Goal: Transaction & Acquisition: Subscribe to service/newsletter

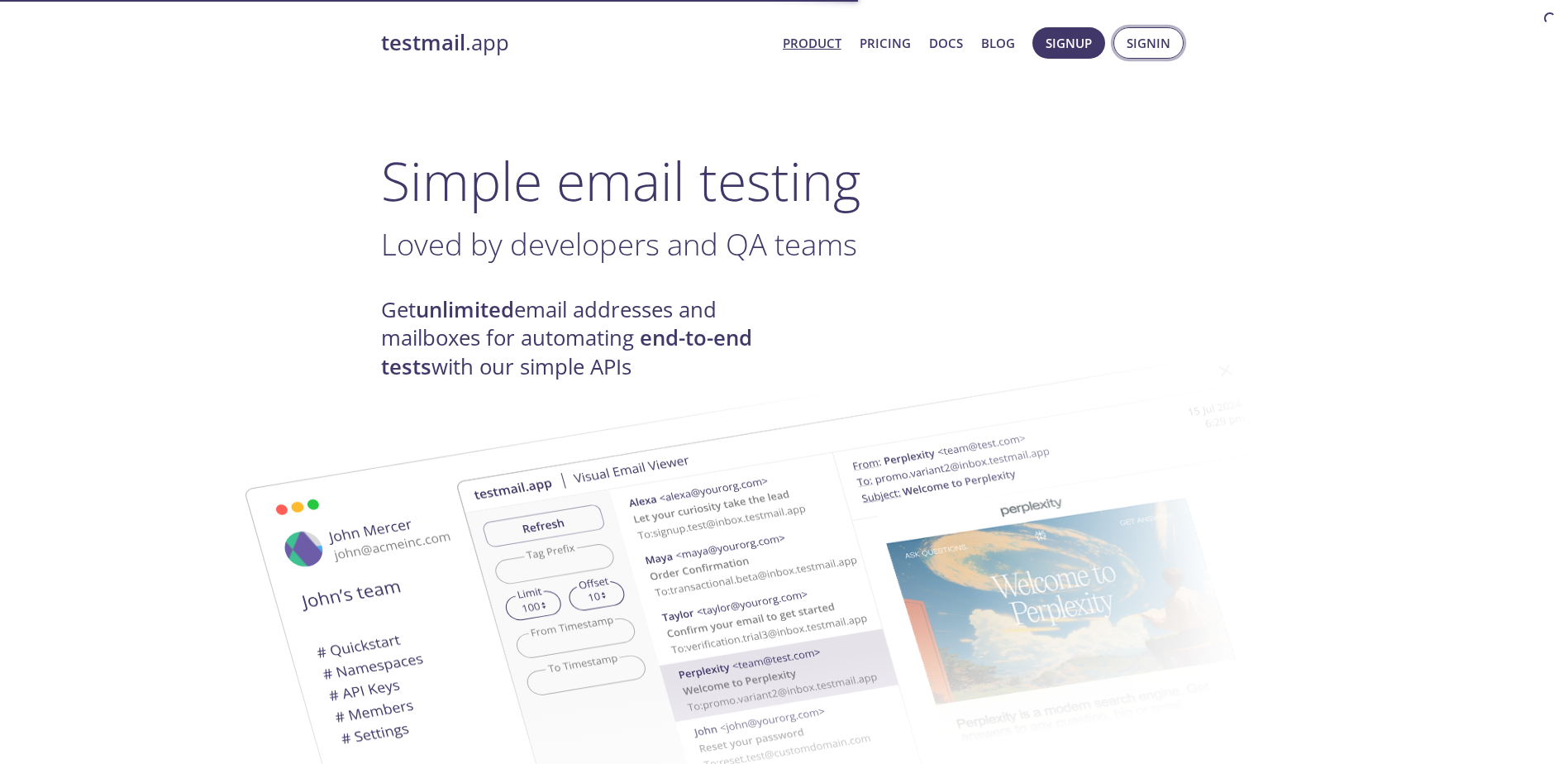
click at [1166, 49] on span "Signin" at bounding box center [1149, 43] width 44 height 22
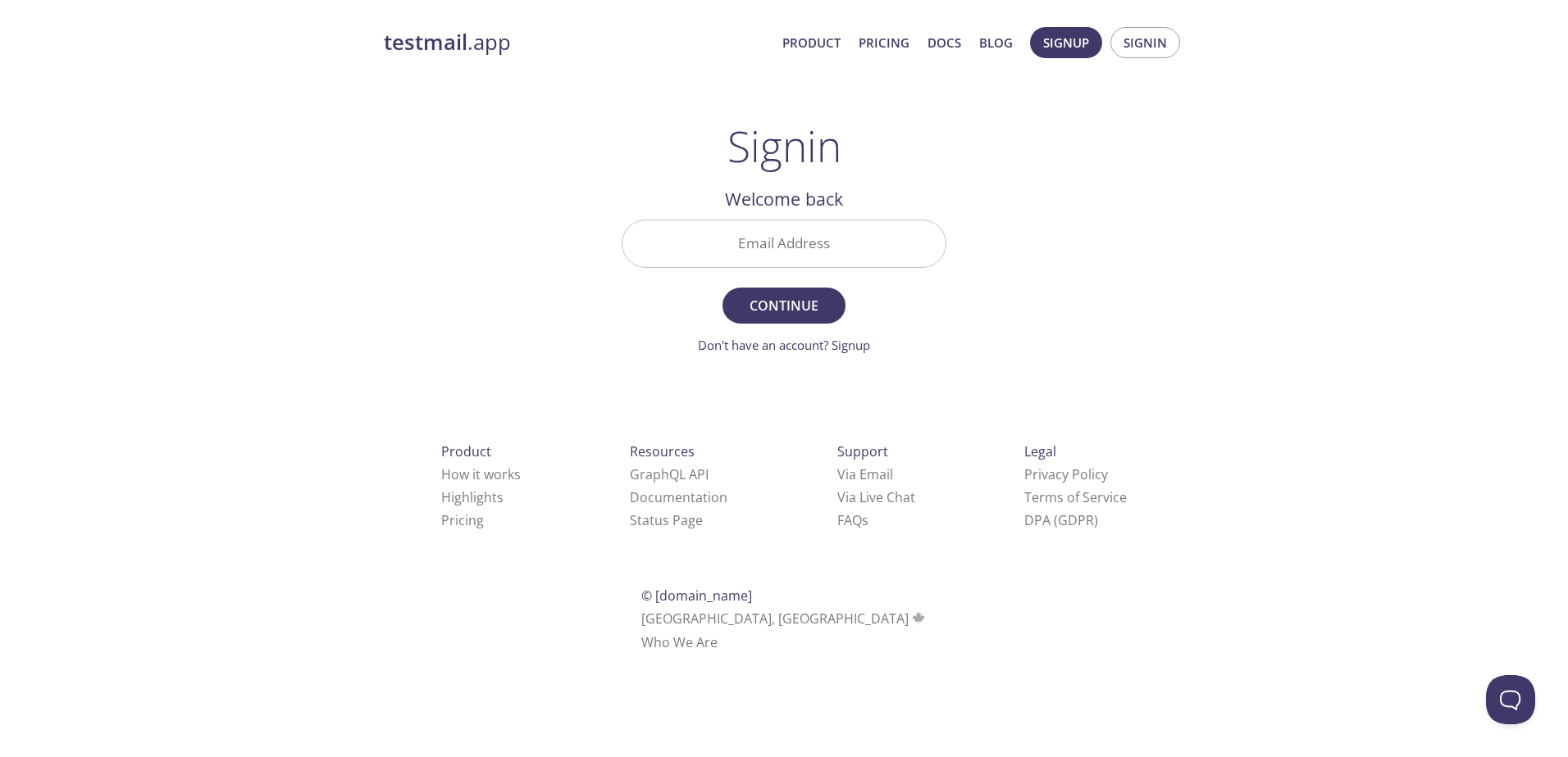
click at [792, 244] on input "Email Address" at bounding box center [784, 244] width 323 height 47
click at [963, 279] on main "Signin Welcome back Email Address Continue Don't have an account? Signup Check …" at bounding box center [784, 238] width 364 height 234
click at [850, 344] on link "Don't have an account? Signup" at bounding box center [784, 345] width 173 height 16
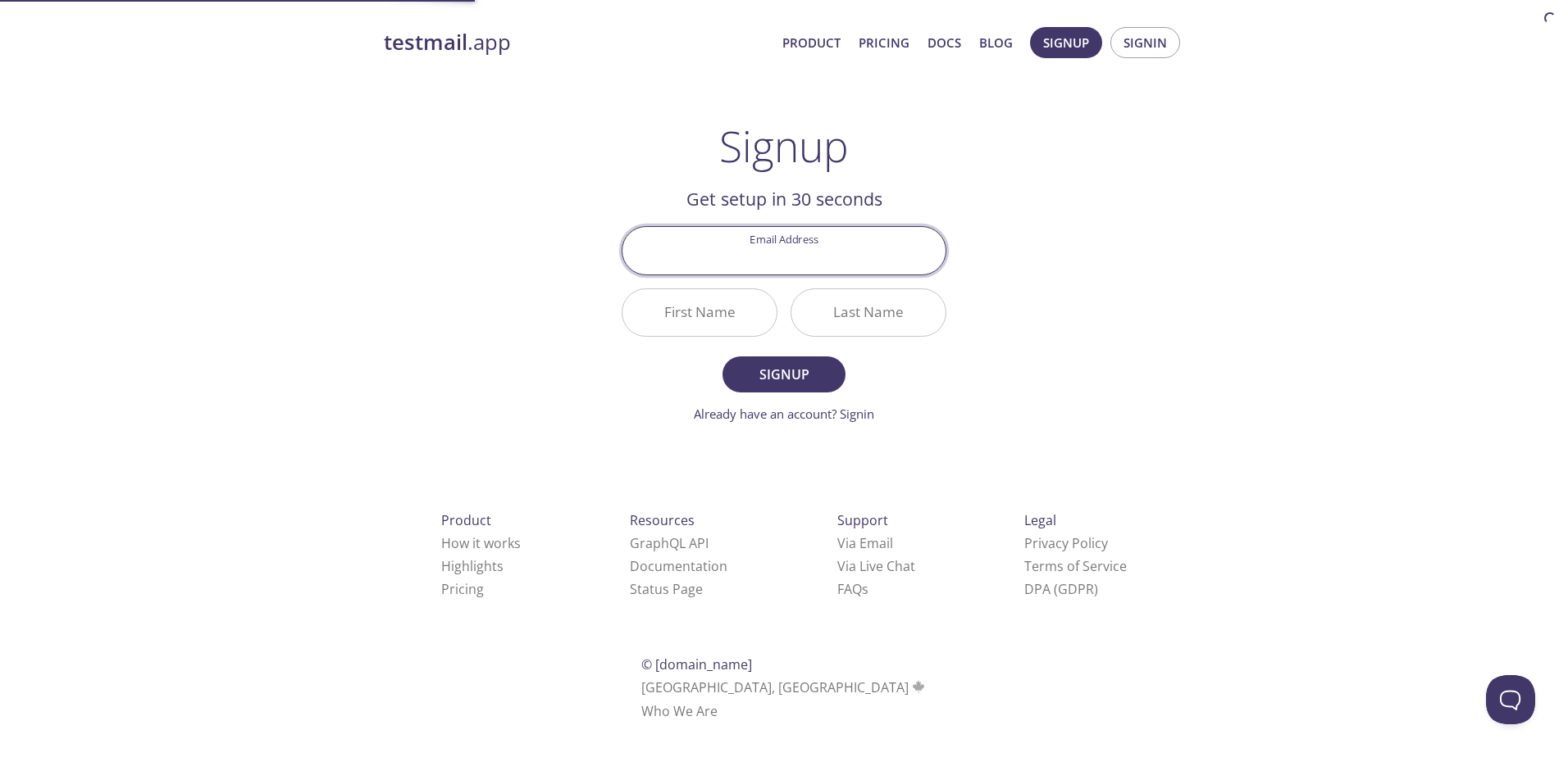
click at [806, 249] on input "Email Address" at bounding box center [784, 250] width 323 height 47
type input "[EMAIL_ADDRESS][DOMAIN_NAME]"
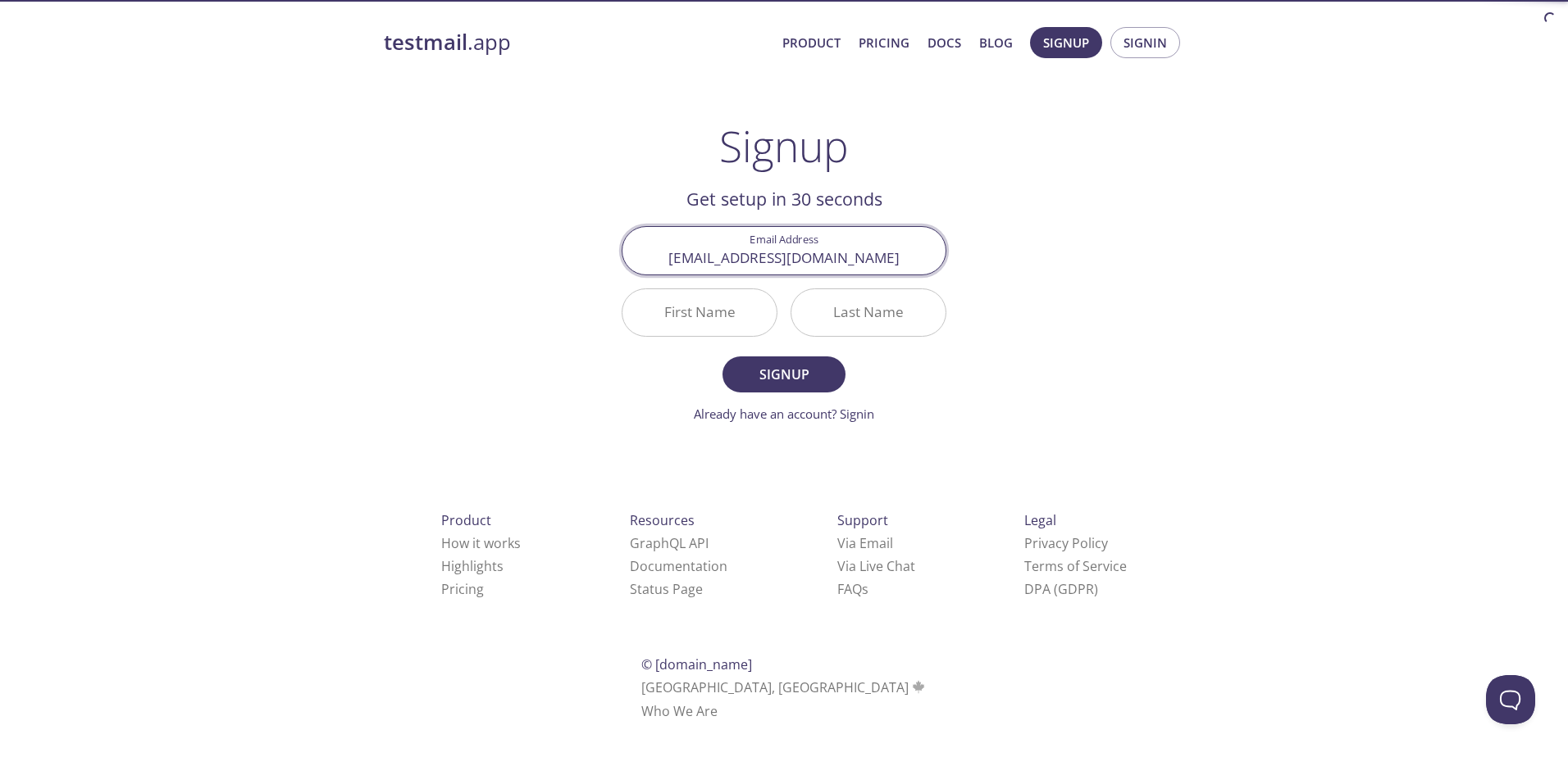
click at [709, 315] on input "First Name" at bounding box center [699, 313] width 155 height 47
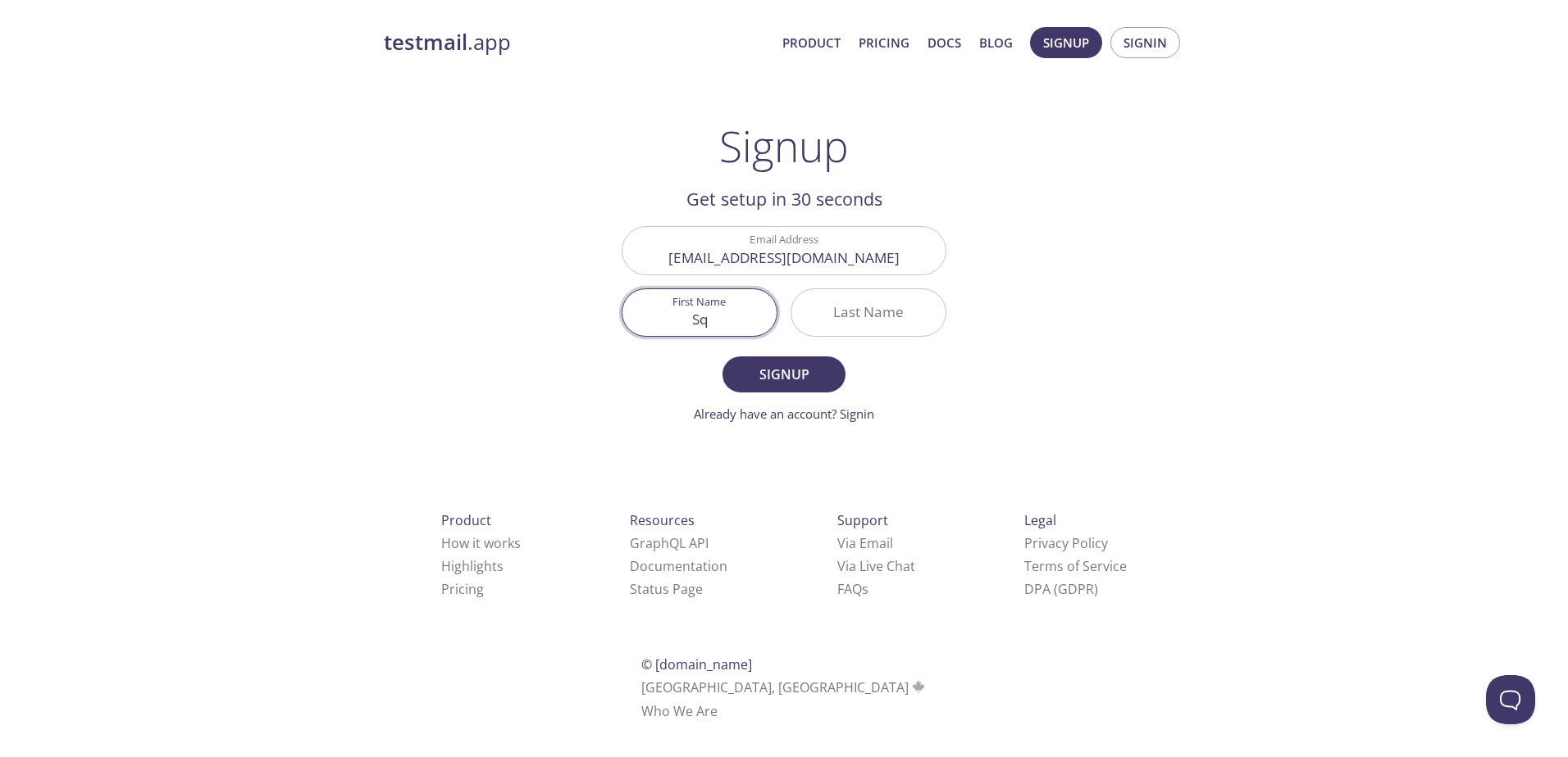
type input "Sqx"
type input "Yu"
click at [829, 327] on input "Last Name" at bounding box center [869, 313] width 155 height 47
type input "[PERSON_NAME]"
click at [809, 363] on span "Signup" at bounding box center [784, 374] width 87 height 23
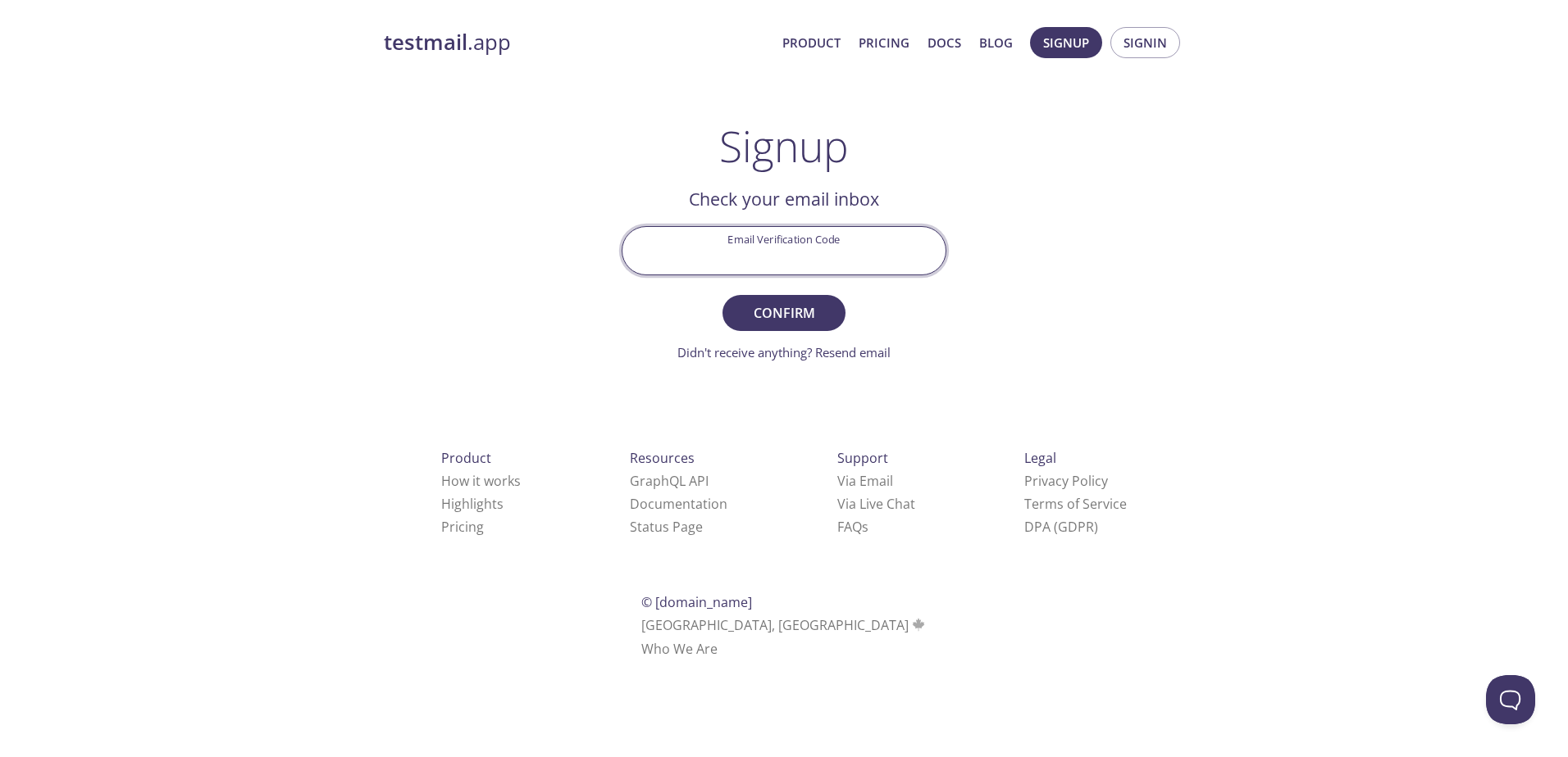
click at [809, 250] on input "Email Verification Code" at bounding box center [784, 250] width 323 height 47
paste input "SL3B4D3"
type input "SL3B4D3"
click at [771, 313] on span "Confirm" at bounding box center [784, 313] width 87 height 23
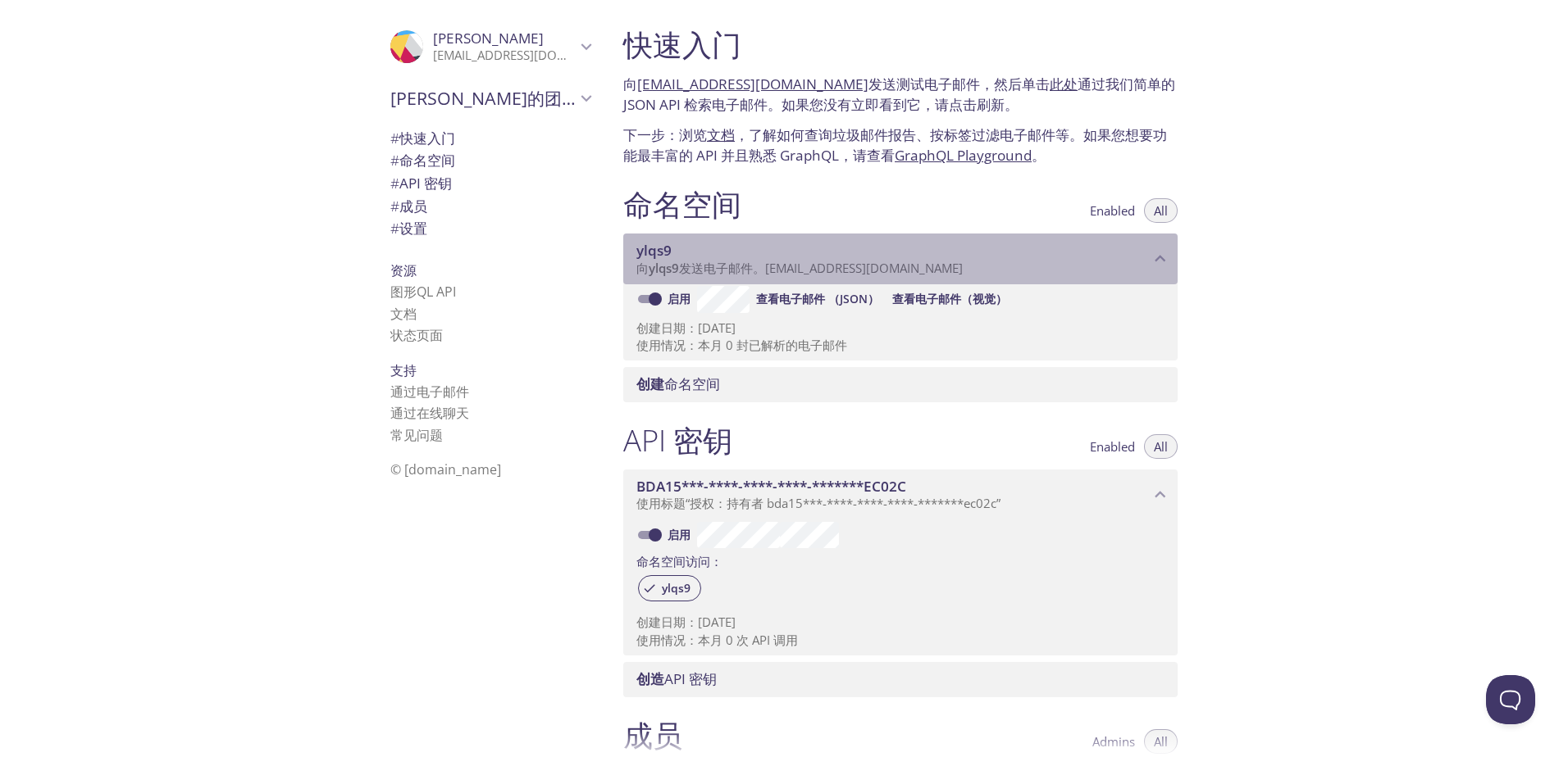
drag, startPoint x: 951, startPoint y: 261, endPoint x: 942, endPoint y: 262, distance: 9.1
click at [942, 262] on div "ylqs9 向 ylqs9 发送电子邮件。[EMAIL_ADDRESS][DOMAIN_NAME]" at bounding box center [893, 259] width 513 height 34
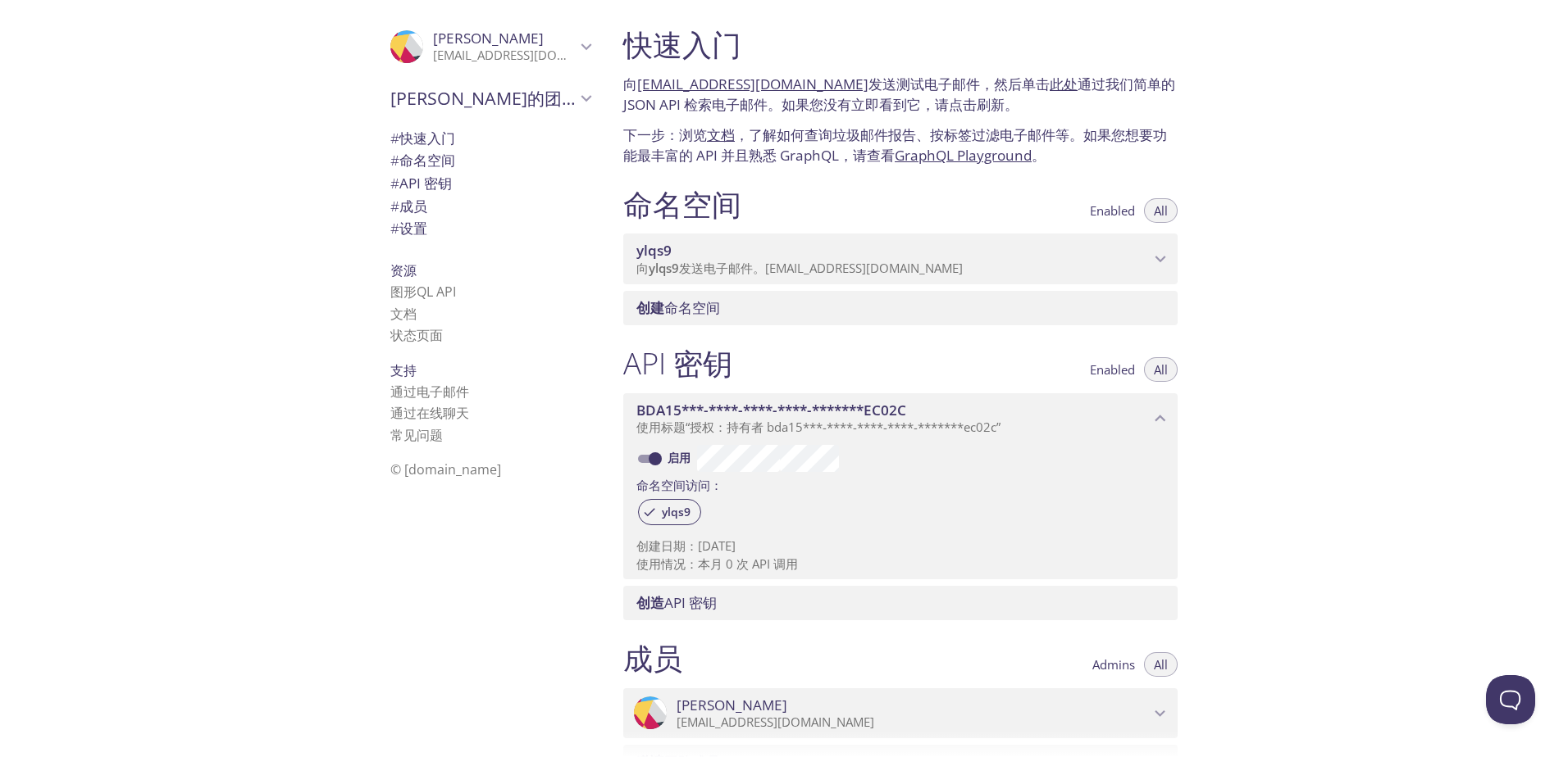
click at [942, 262] on p "向 ylqs9 发送电子邮件。[EMAIL_ADDRESS][DOMAIN_NAME]" at bounding box center [893, 269] width 513 height 16
